Goal: Book appointment/travel/reservation

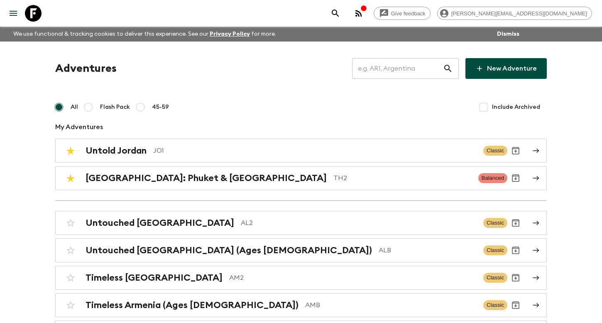
scroll to position [2995, 0]
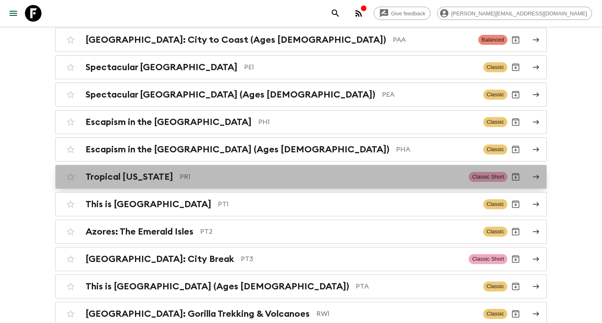
click at [260, 165] on link "Tropical [US_STATE] PR1 Classic Short" at bounding box center [301, 177] width 492 height 24
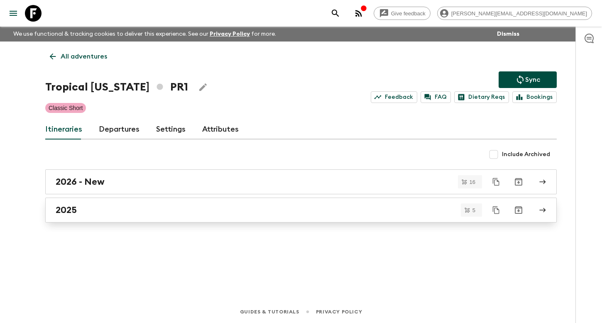
click at [98, 213] on div "2025" at bounding box center [293, 210] width 475 height 11
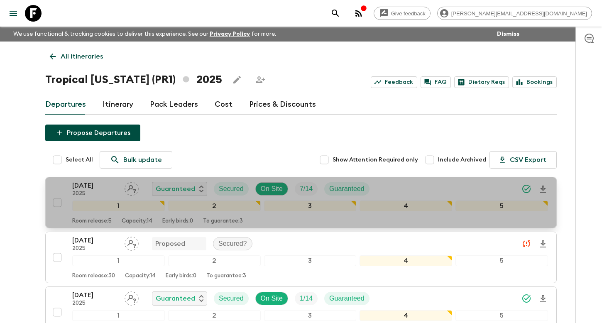
click at [92, 191] on p "2025" at bounding box center [95, 194] width 46 height 7
